Goal: Navigation & Orientation: Find specific page/section

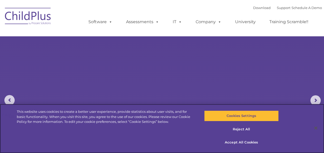
select select "MEDIUM"
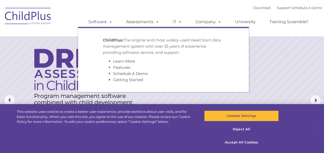
click at [98, 23] on link "Software" at bounding box center [100, 22] width 34 height 10
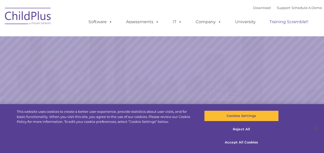
select select "MEDIUM"
